Goal: Contribute content

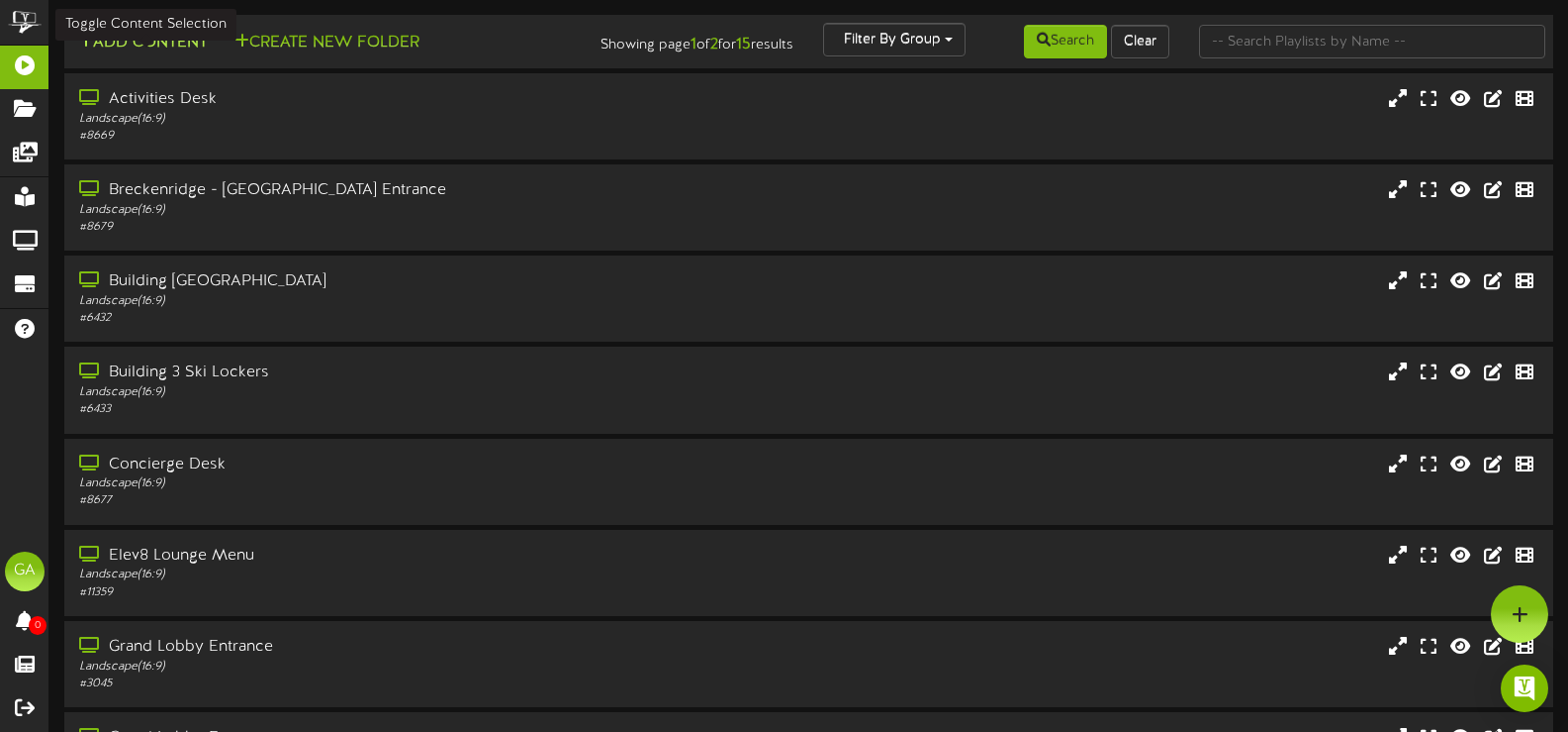
click at [150, 36] on button "Add Content" at bounding box center [143, 43] width 142 height 25
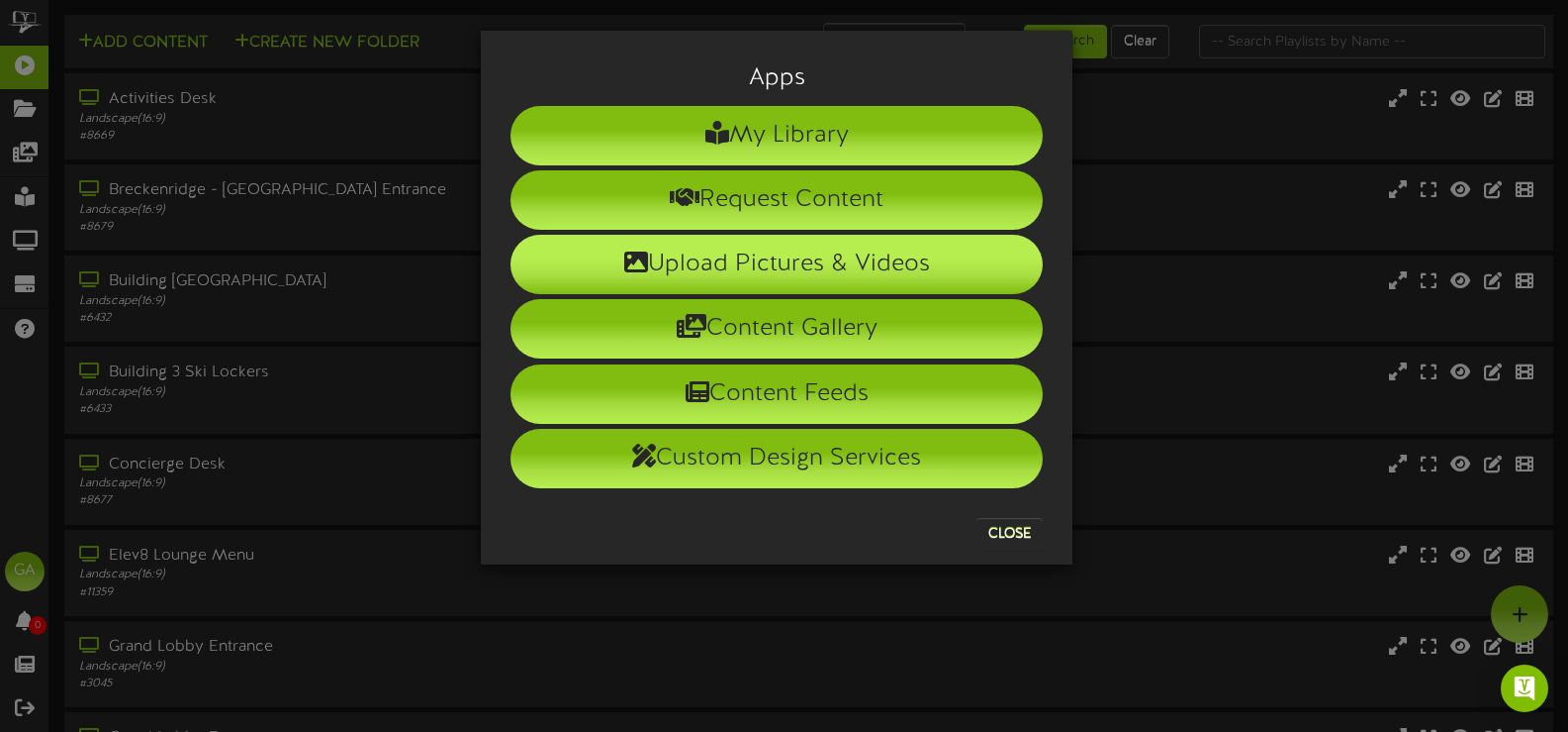
click at [775, 281] on li "Upload Pictures & Videos" at bounding box center [777, 264] width 532 height 60
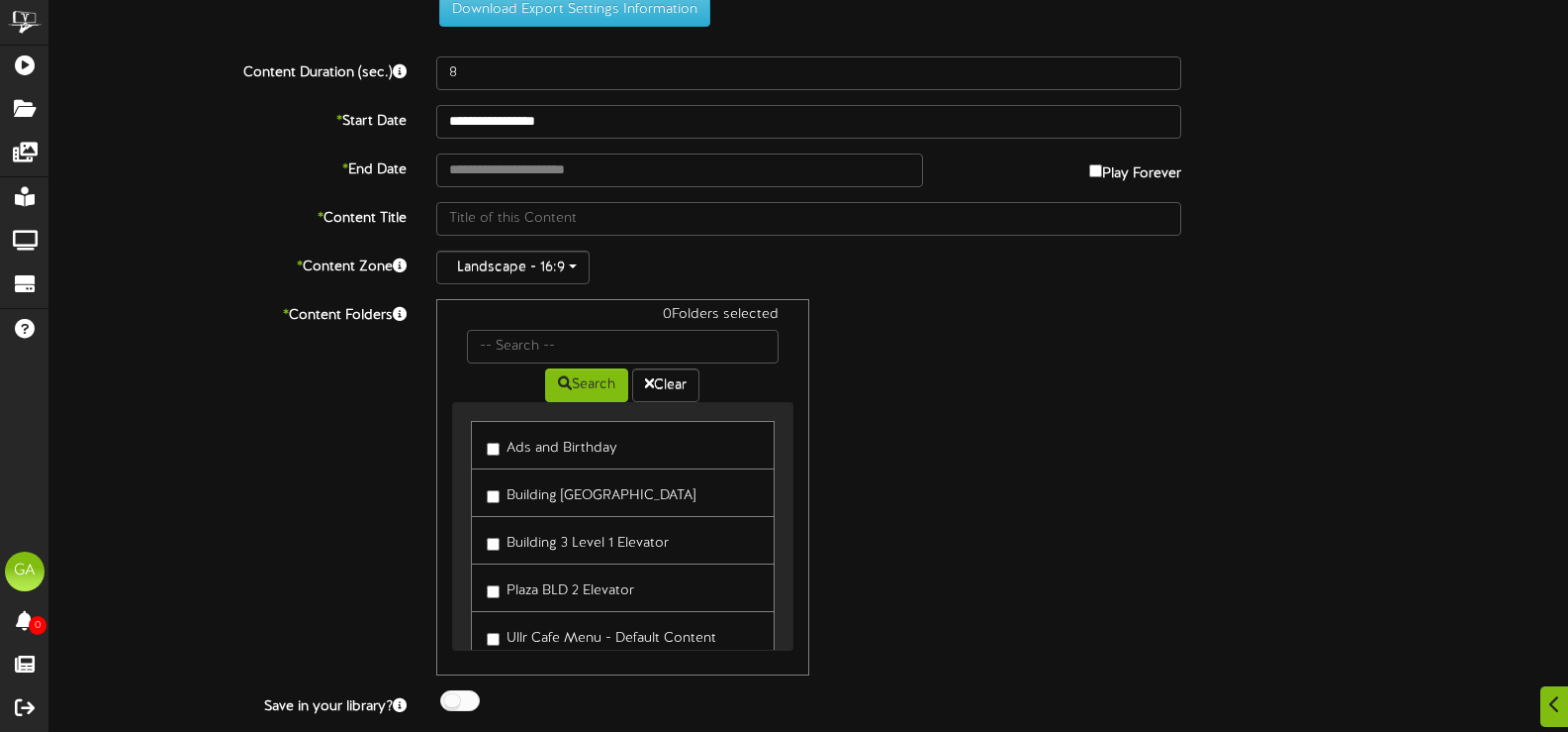
scroll to position [99, 0]
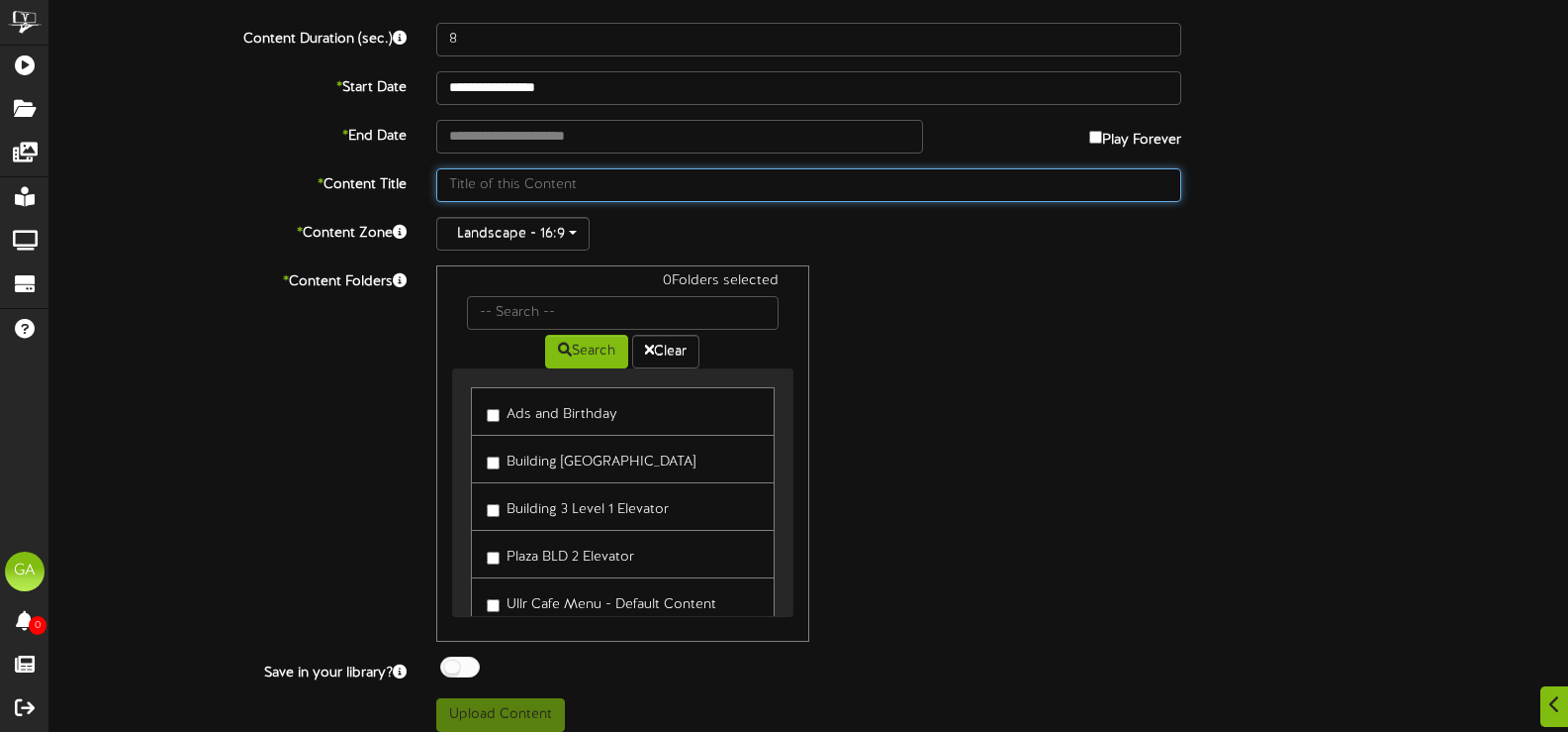
click at [895, 196] on input "text" at bounding box center [808, 185] width 745 height 34
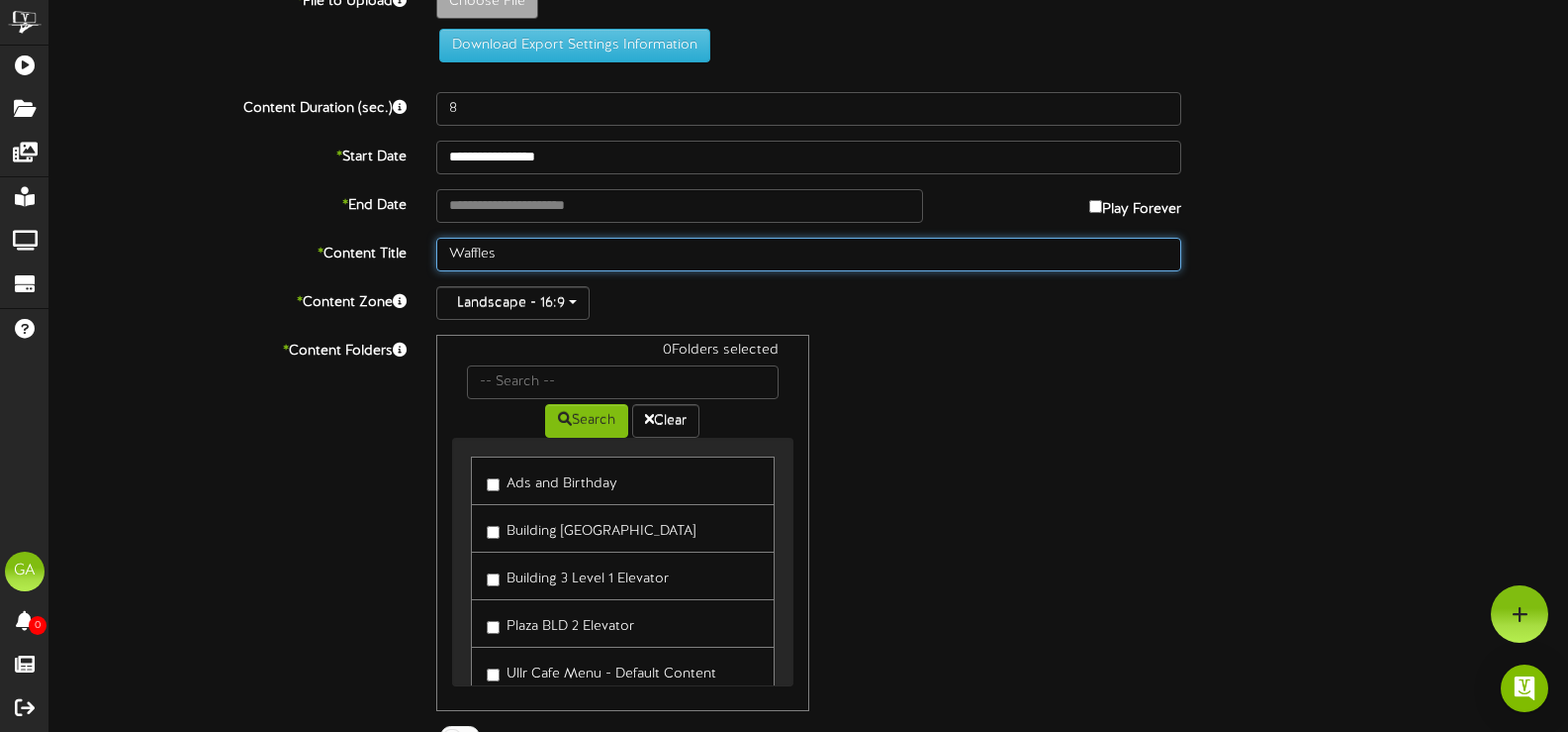
scroll to position [0, 0]
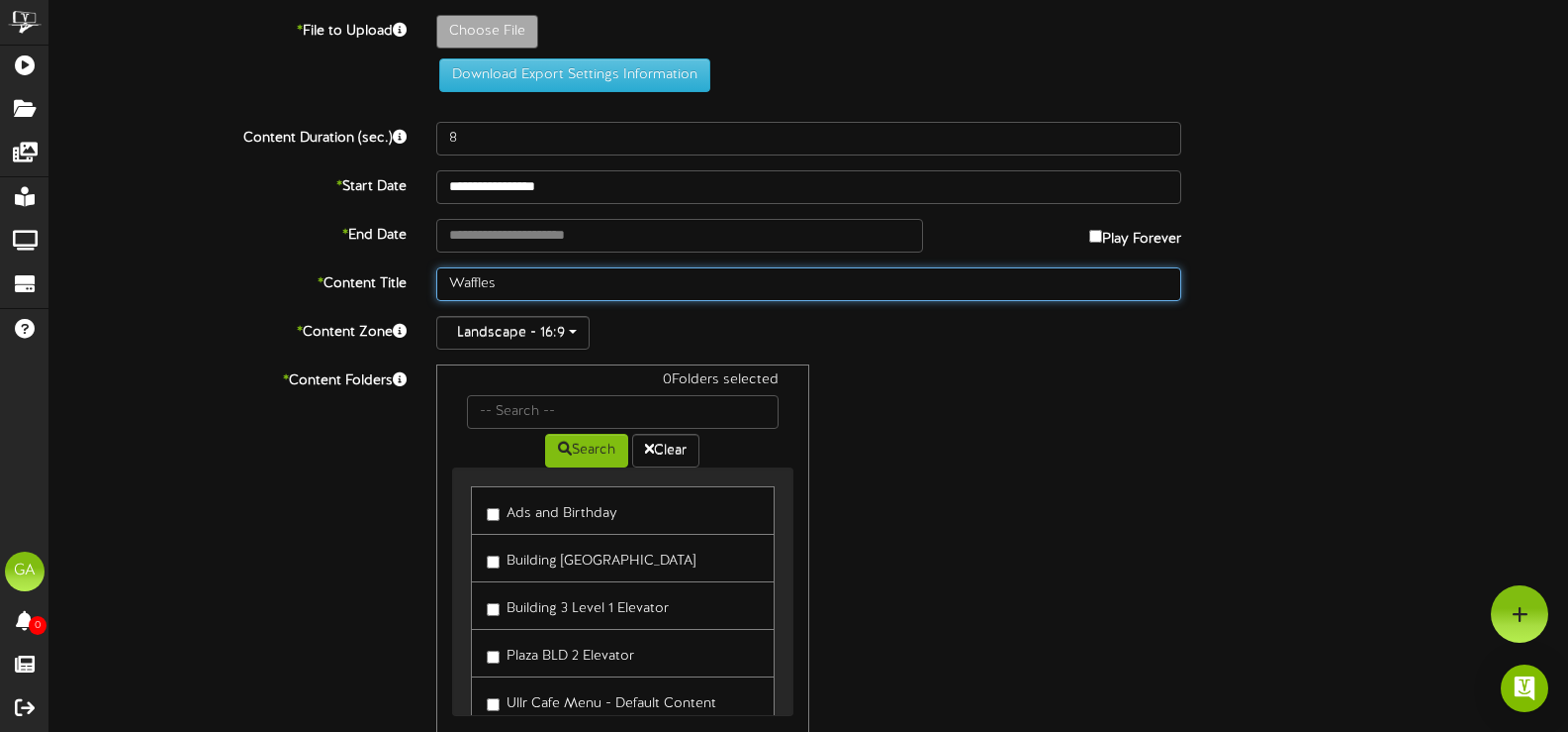
type input "Waffles"
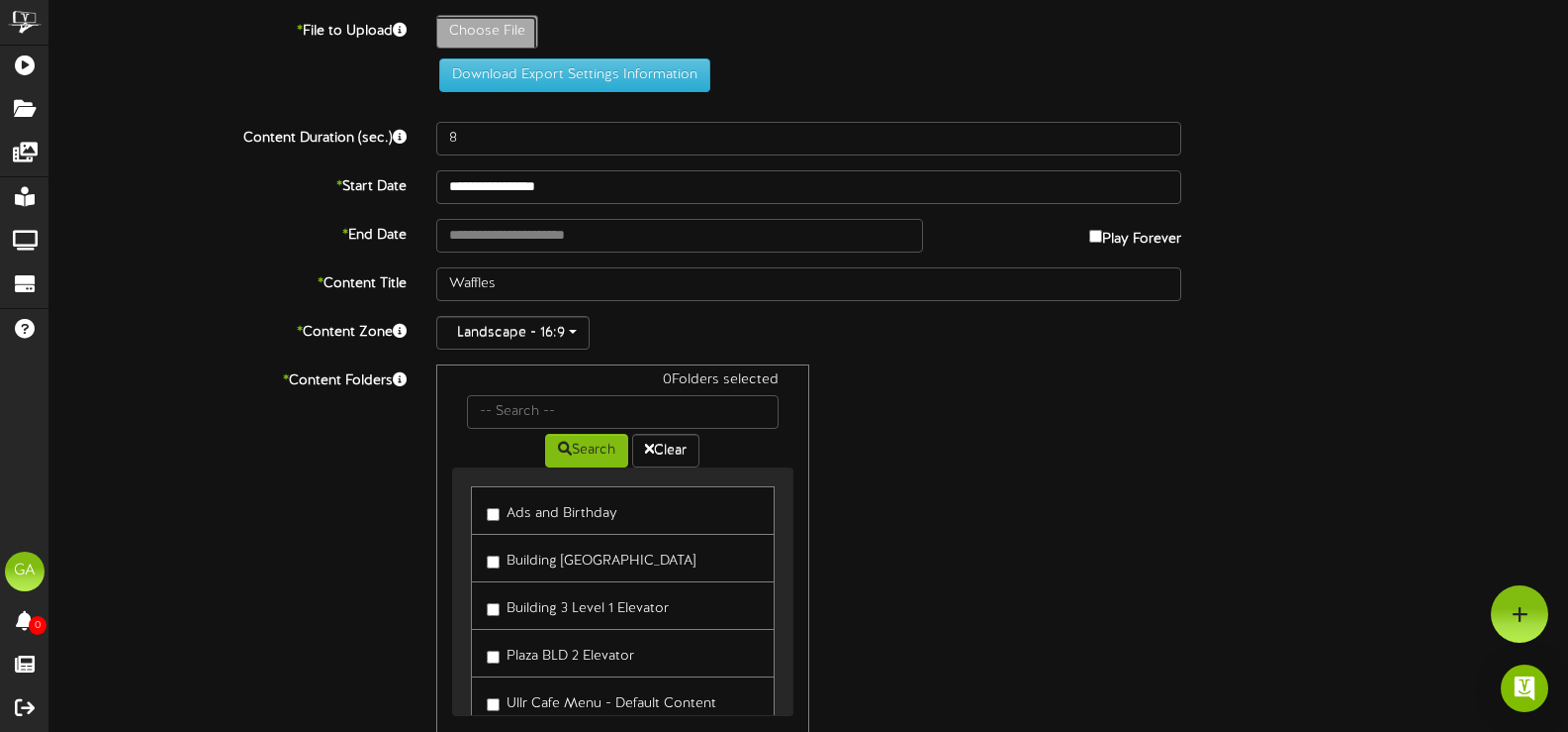
type input "**********"
type input "Toppingoptions"
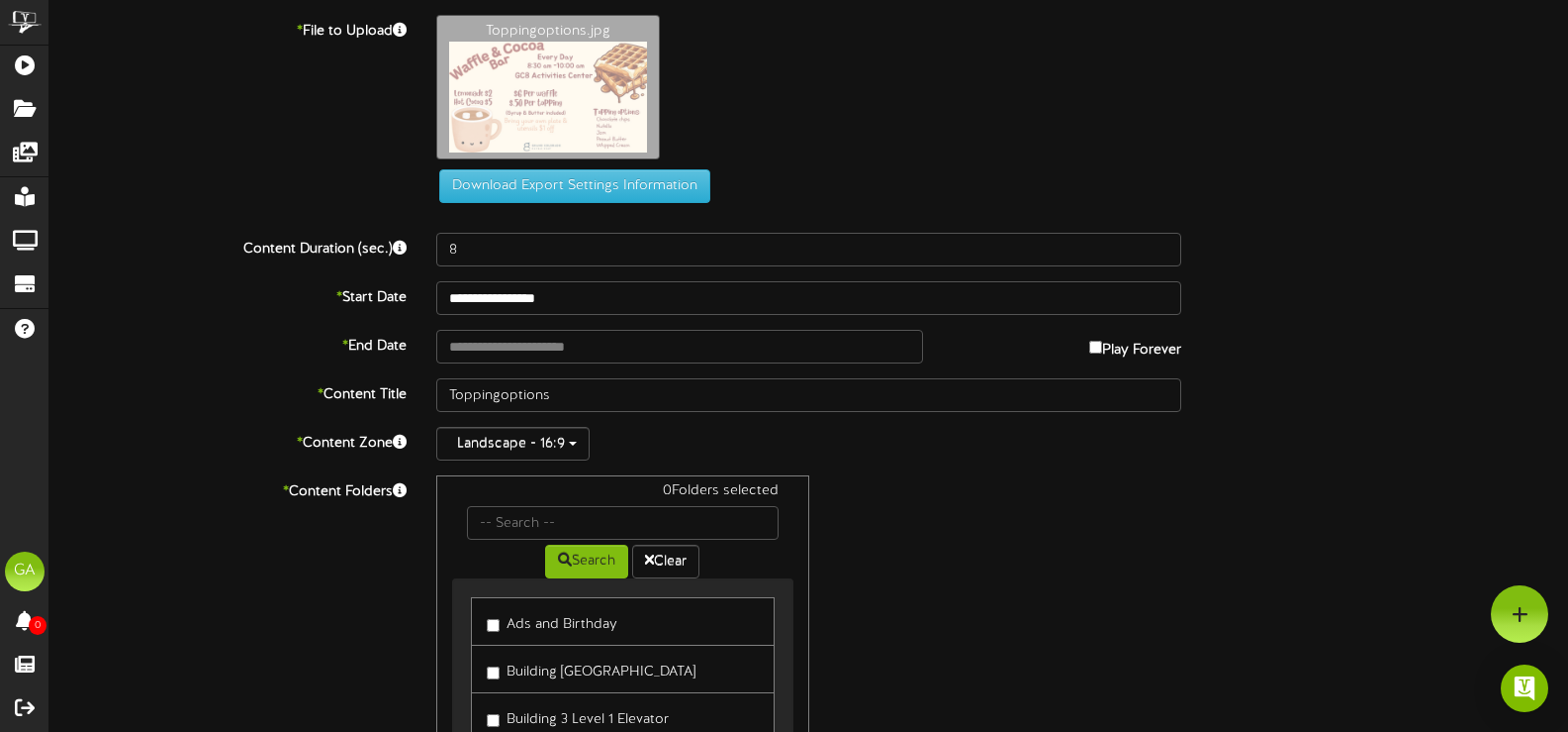
click at [543, 626] on label "Ads and Birthday" at bounding box center [551, 620] width 131 height 27
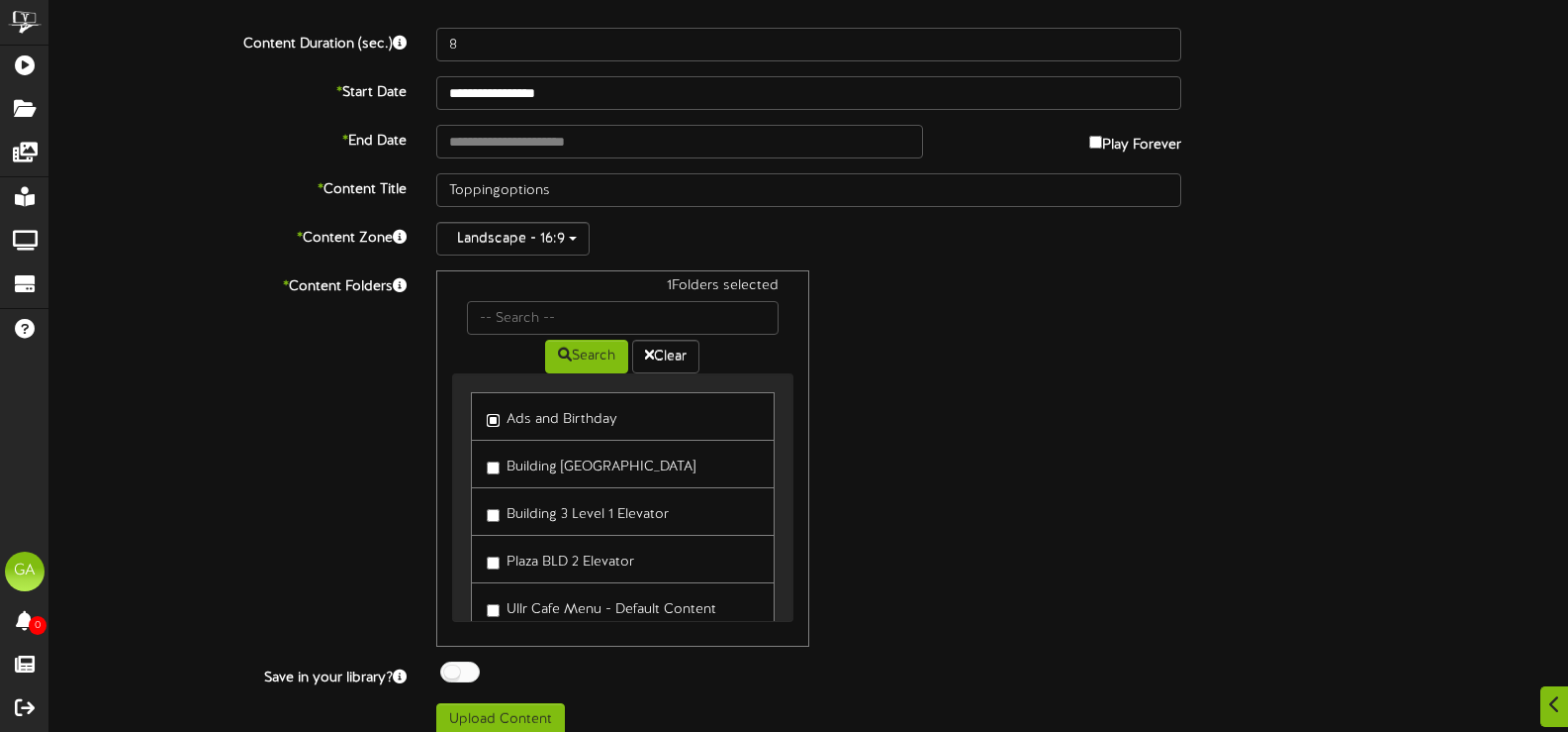
scroll to position [224, 0]
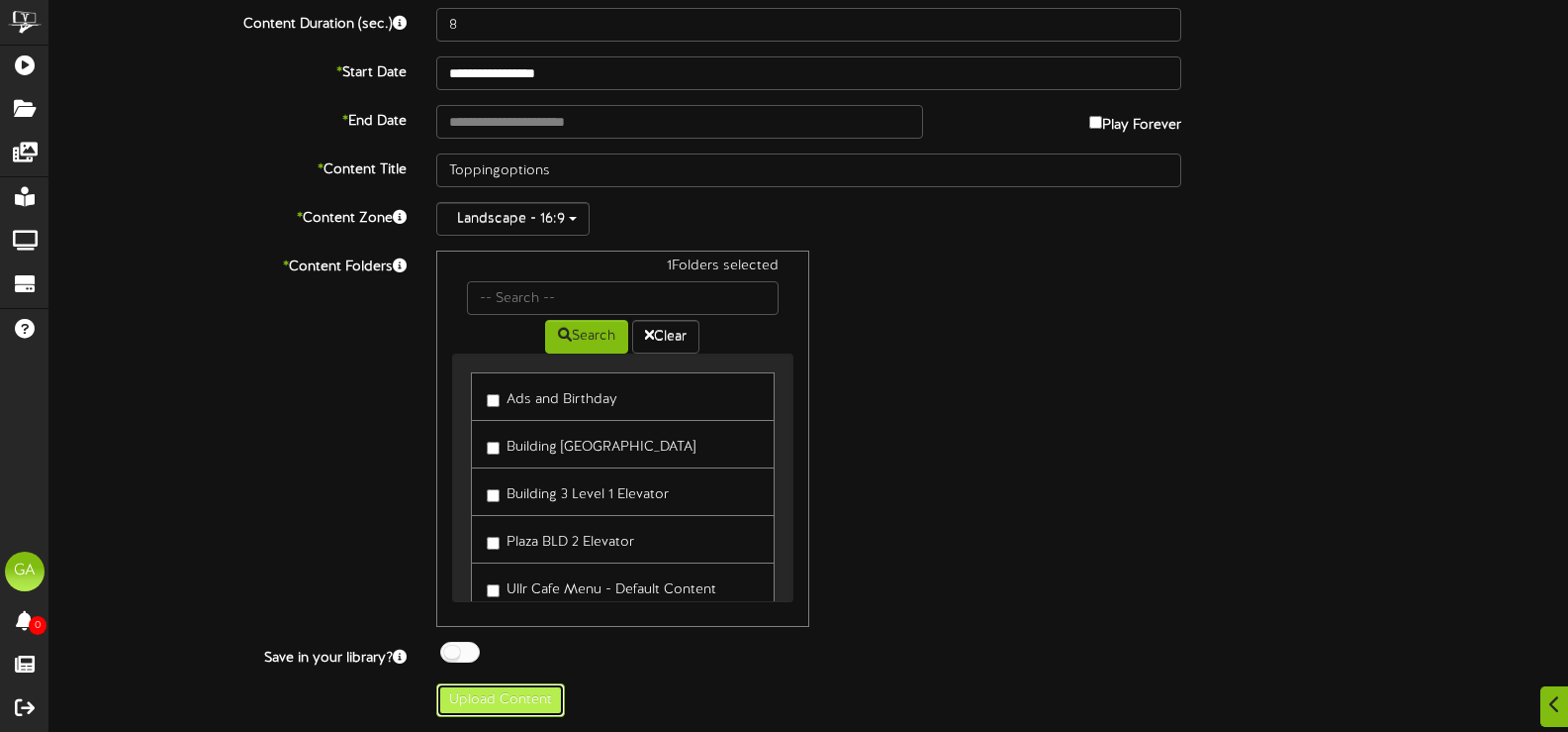
click at [493, 694] on button "Upload Content" at bounding box center [500, 700] width 129 height 34
type input "**********"
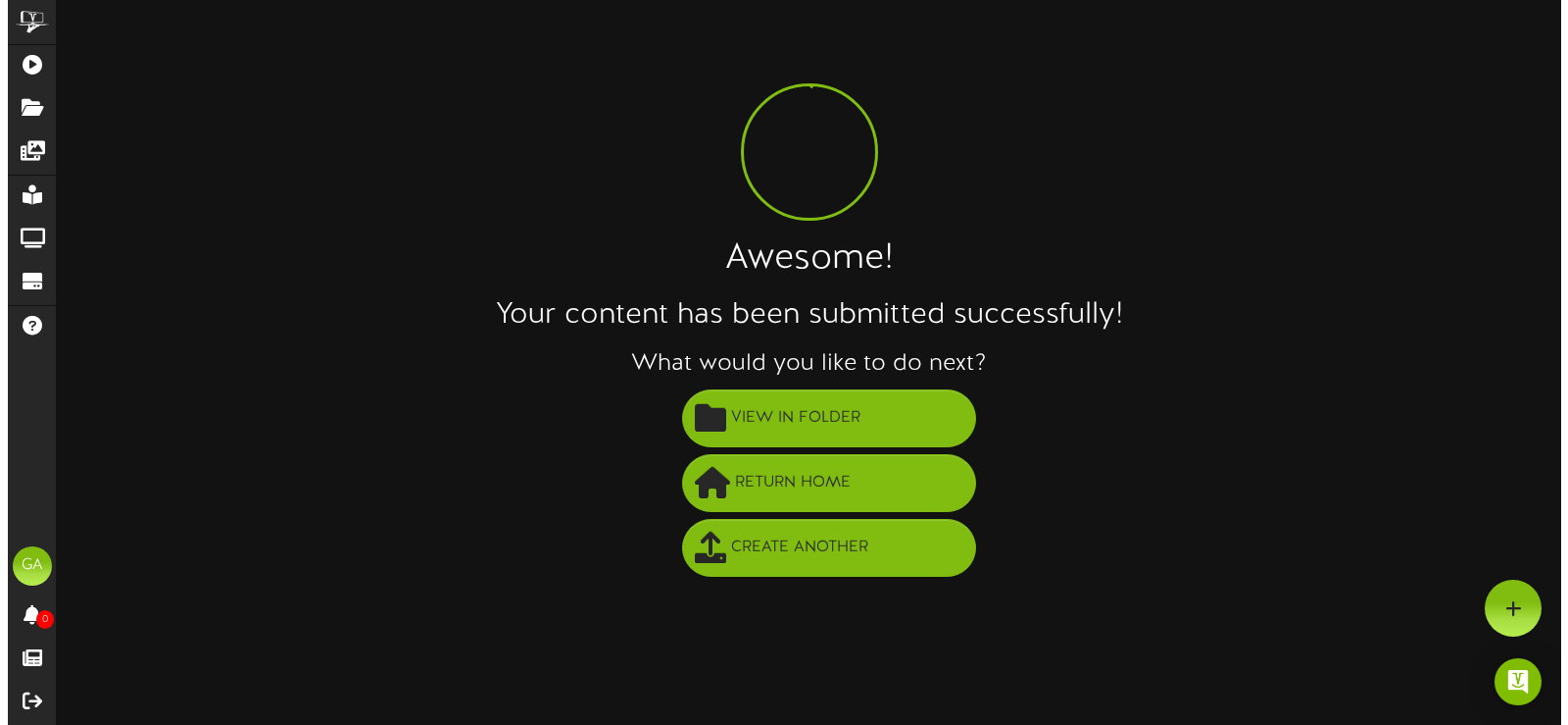
scroll to position [0, 0]
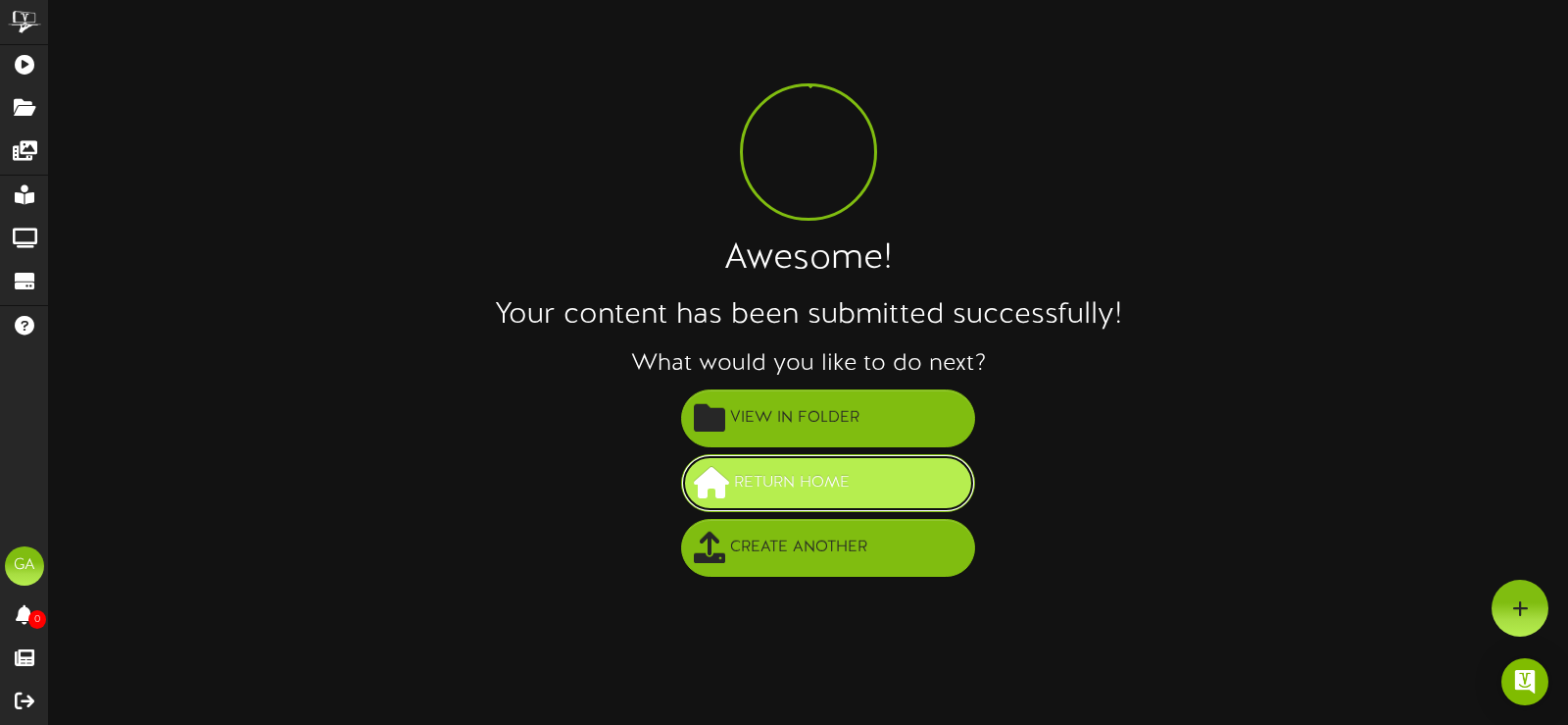
click at [821, 480] on span "Return Home" at bounding box center [791, 482] width 125 height 33
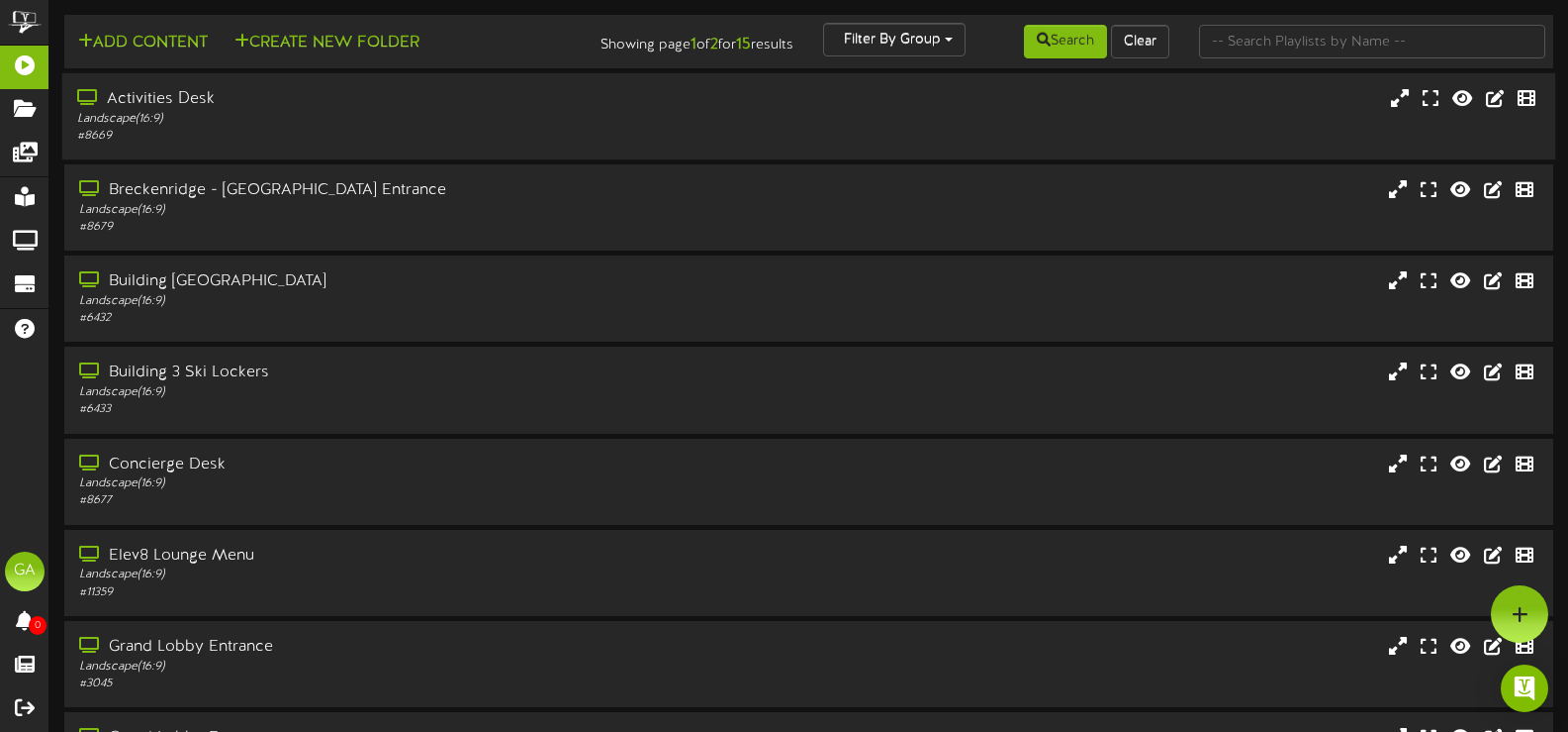
click at [481, 93] on div "Activities Desk" at bounding box center [373, 99] width 593 height 23
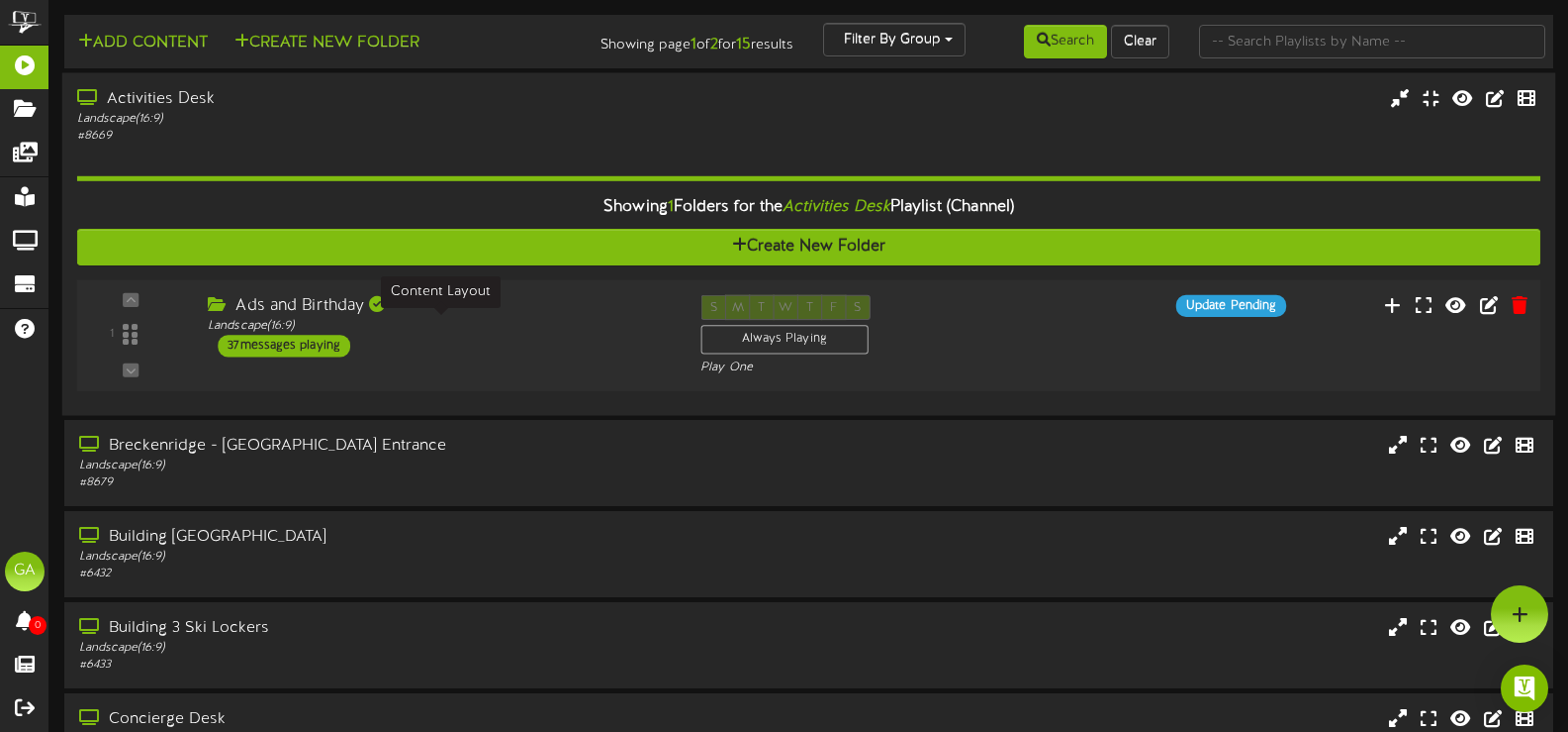
click at [559, 325] on div "Landscape ( 16:9 )" at bounding box center [439, 326] width 464 height 17
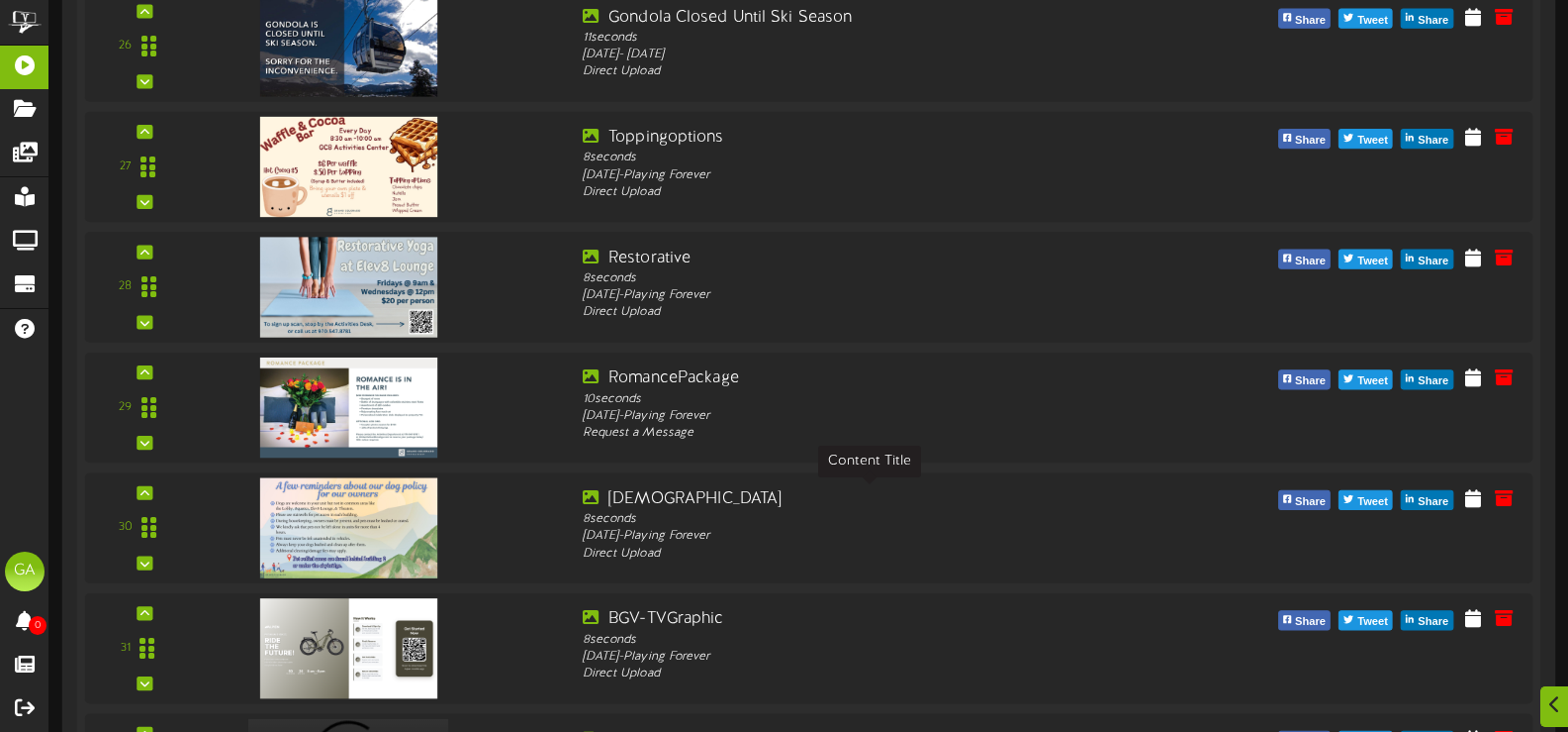
scroll to position [3563, 0]
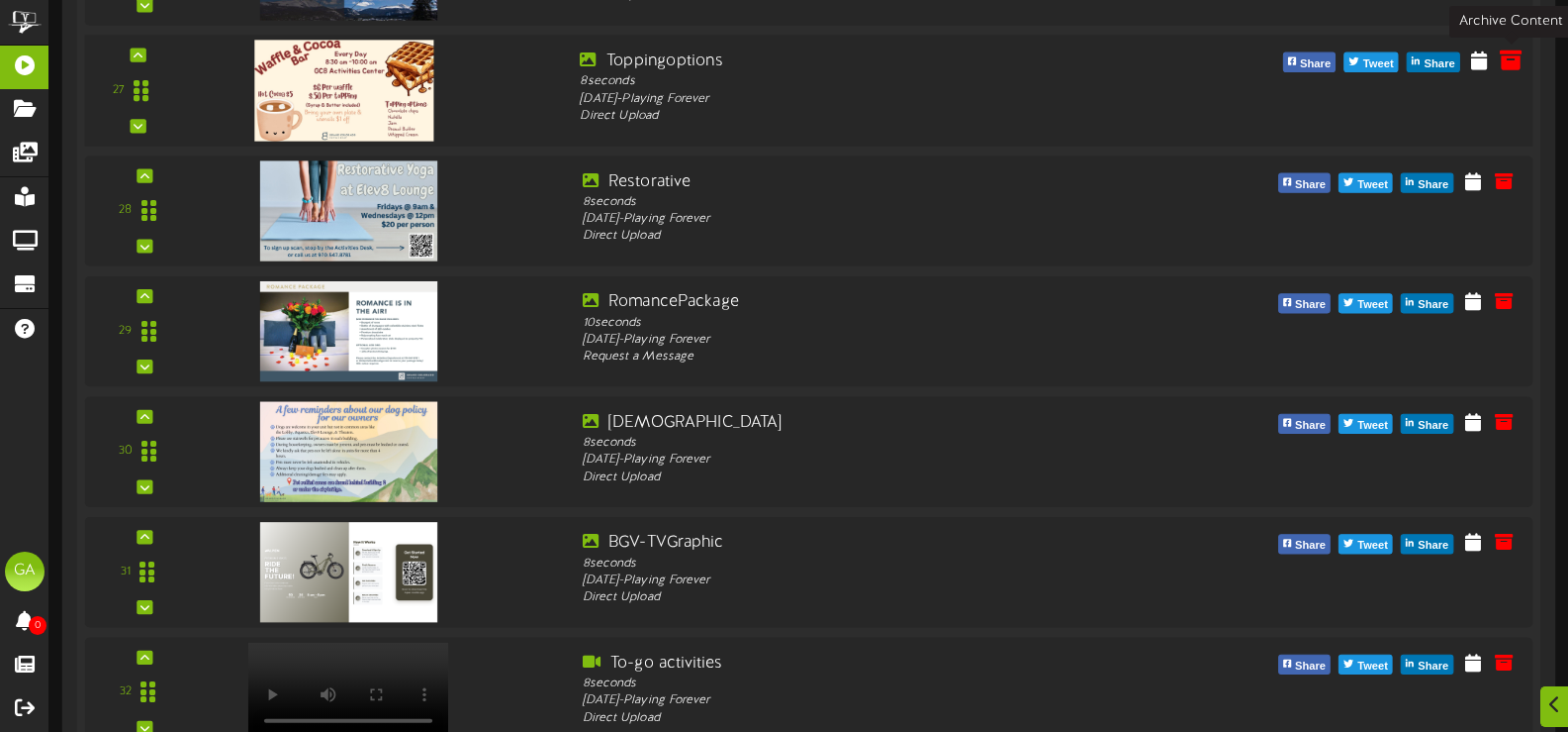
click at [1509, 65] on icon at bounding box center [1511, 60] width 22 height 22
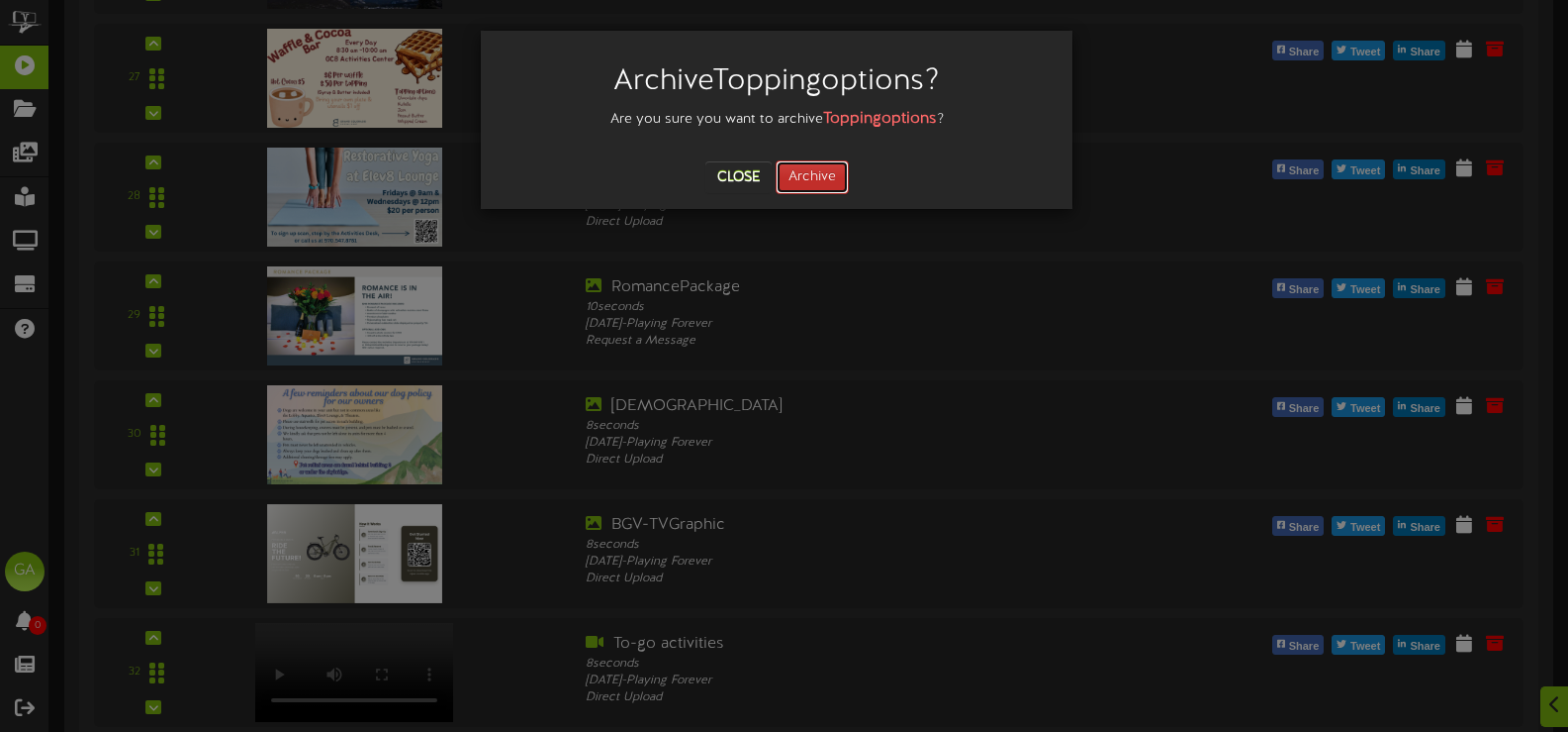
click at [819, 165] on button "Archive" at bounding box center [811, 178] width 73 height 34
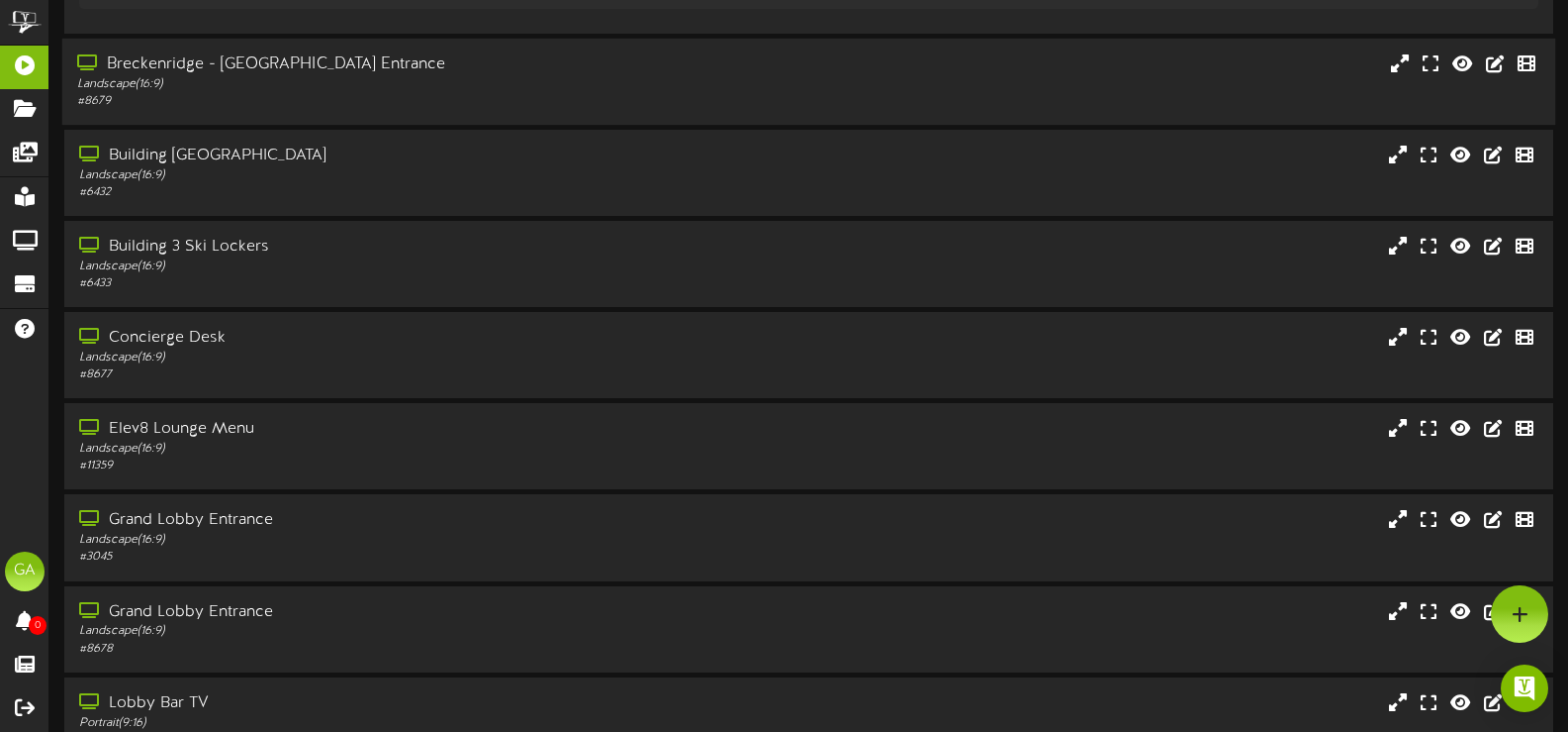
scroll to position [4622, 0]
